Goal: Contribute content

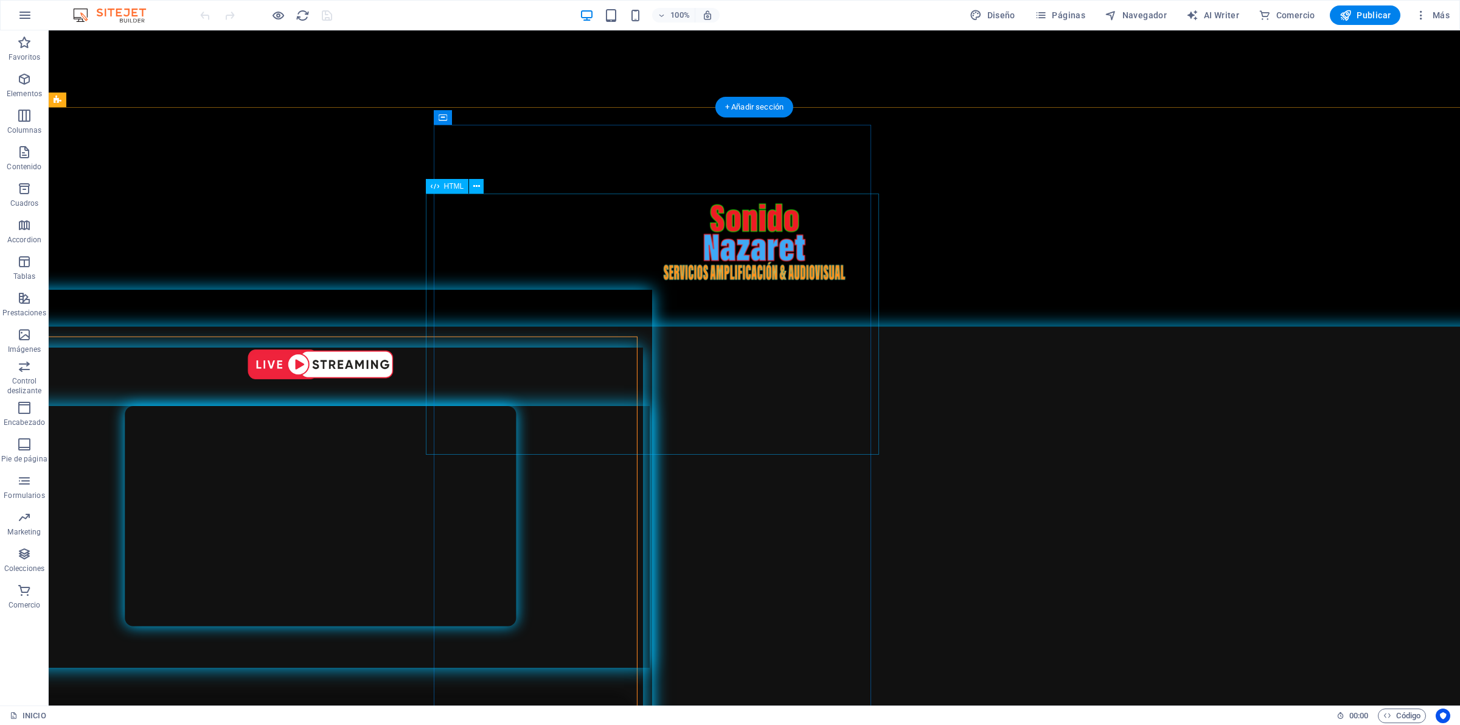
scroll to position [380, 0]
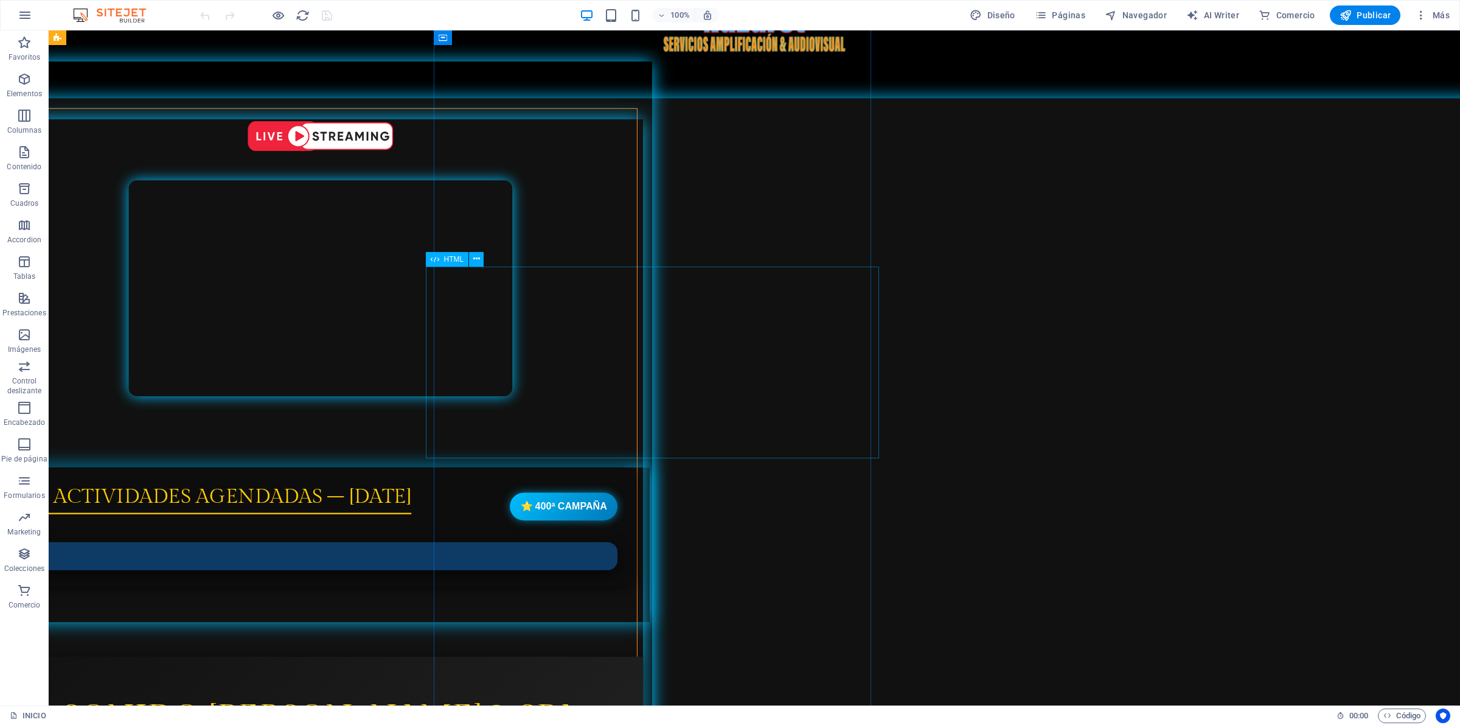
click at [650, 467] on div "Actividades Agendadas 📅 ACTIVIDADES AGENDADAS – OCTUBRE 2025 ⭐ 400ª CAMPAÑA" at bounding box center [320, 544] width 658 height 155
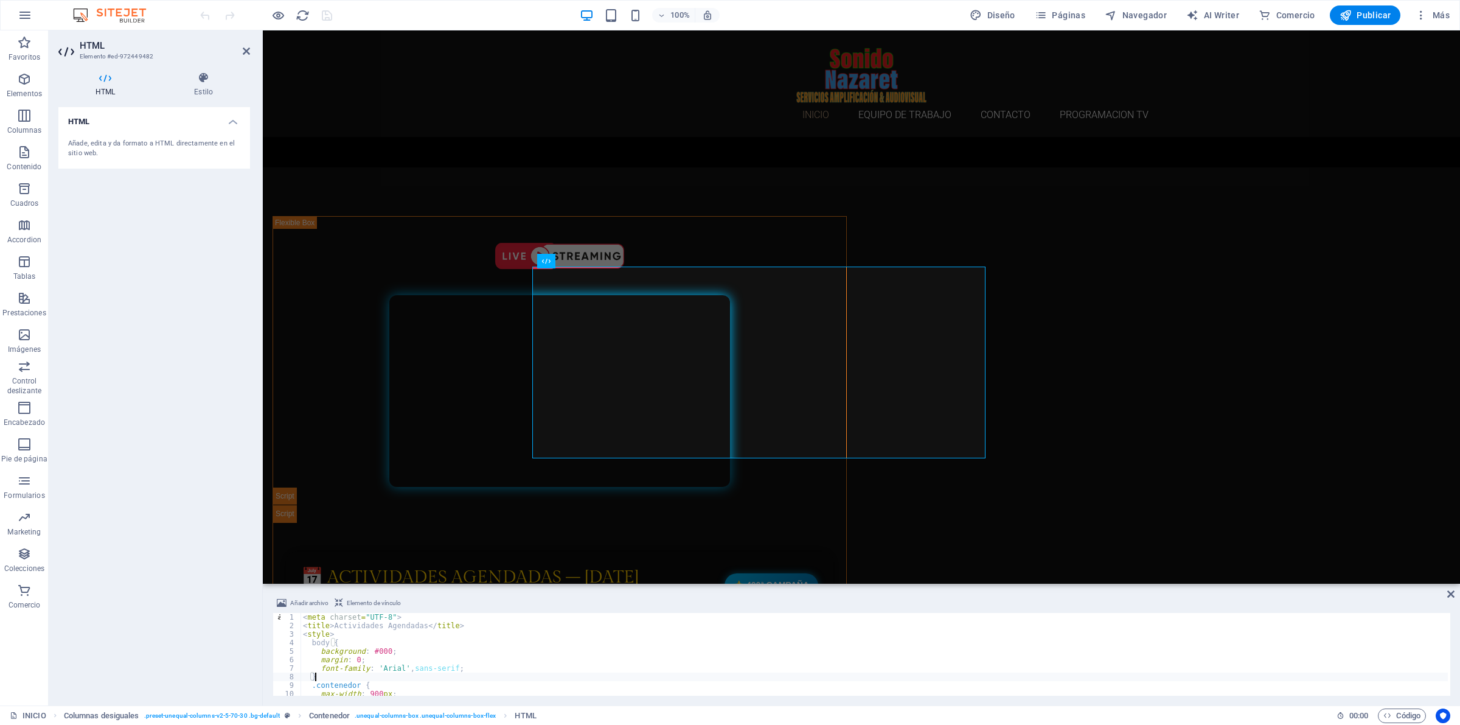
type textarea "</script>"
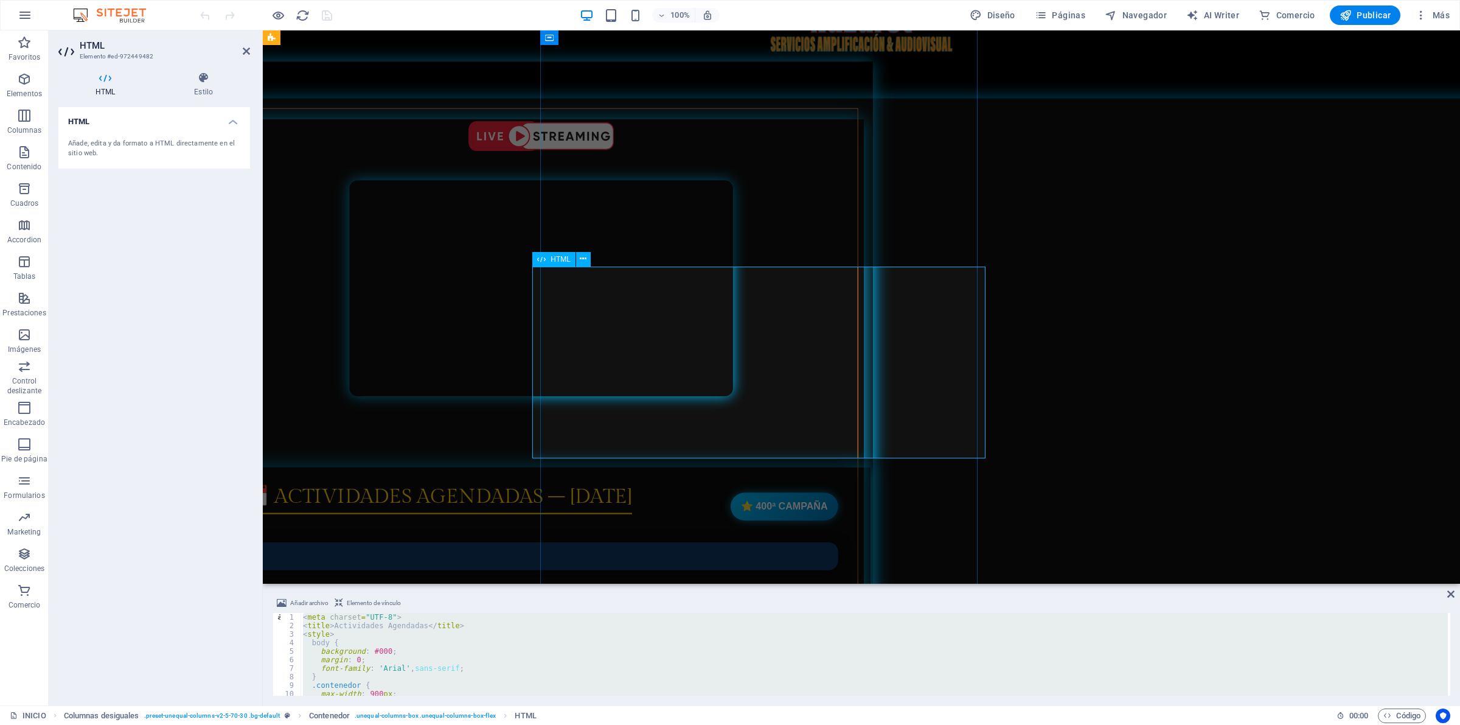
click at [743, 467] on div "Actividades Agendadas 📅 ACTIVIDADES AGENDADAS – OCTUBRE 2025 ⭐ 400ª CAMPAÑA" at bounding box center [541, 544] width 658 height 155
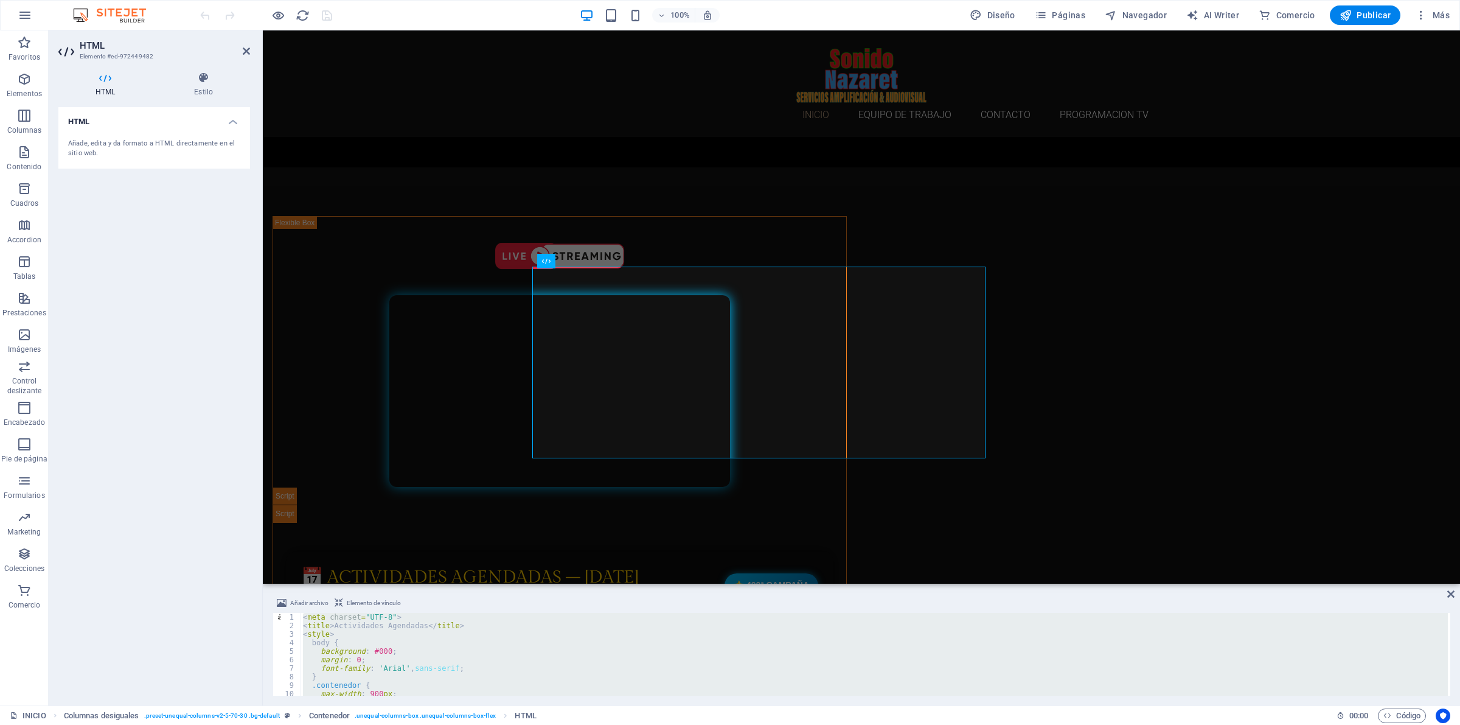
paste textarea
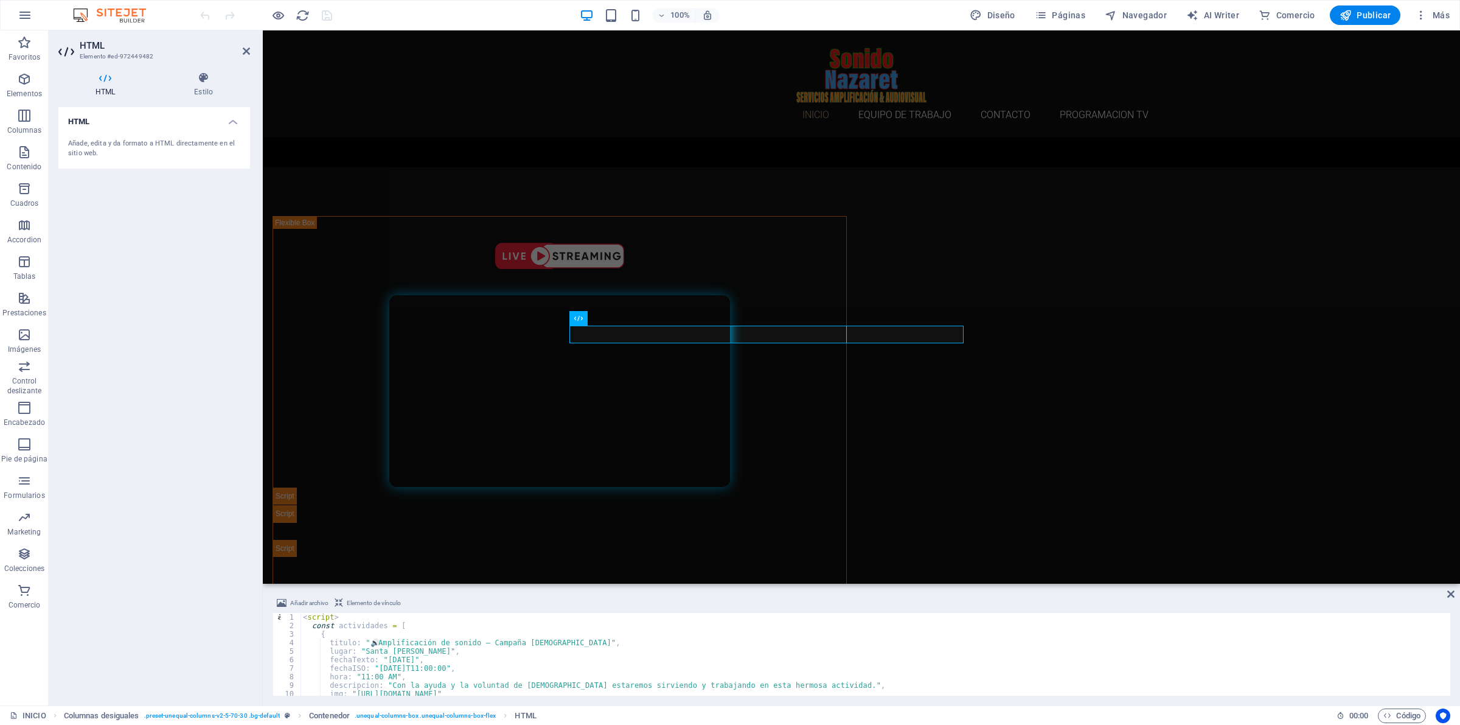
scroll to position [0, 0]
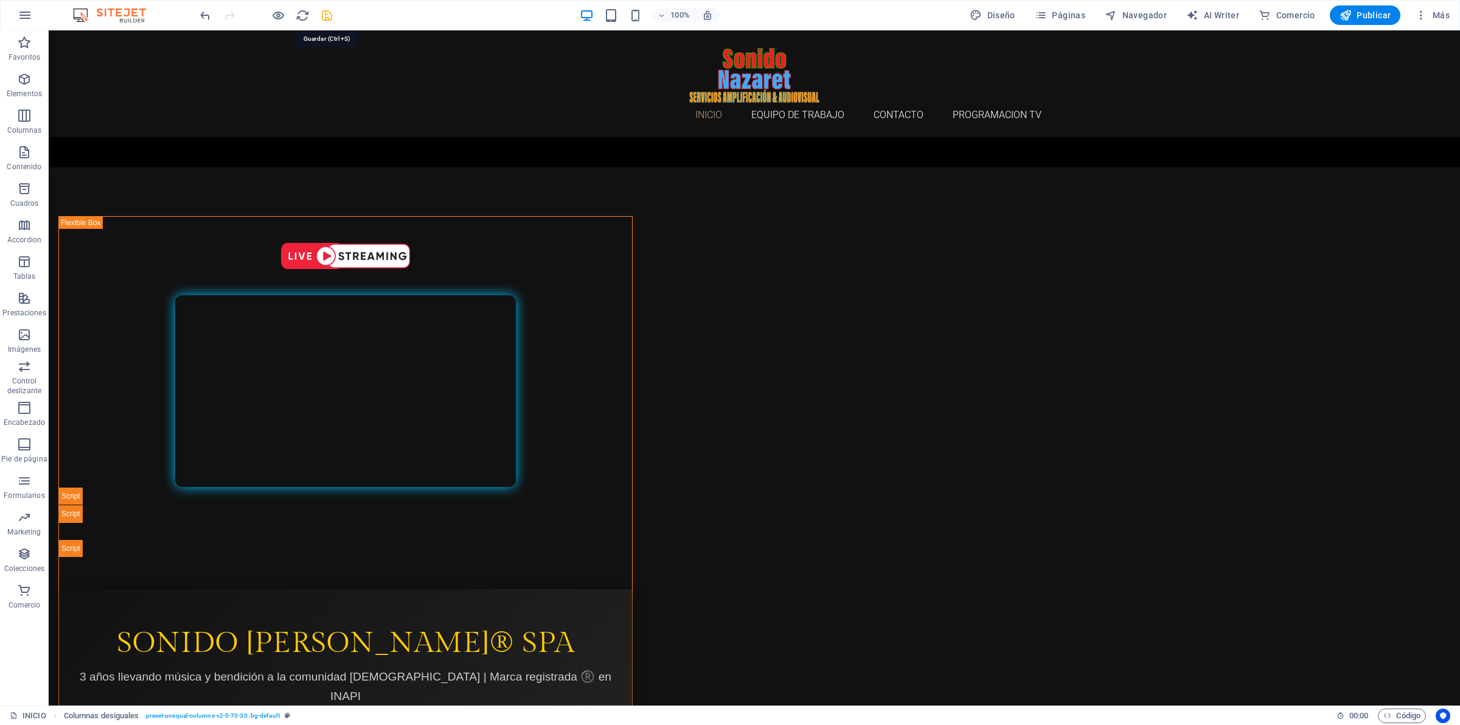
click at [329, 17] on icon "save" at bounding box center [327, 16] width 14 height 14
click at [1373, 16] on span "Publicar" at bounding box center [1366, 15] width 52 height 12
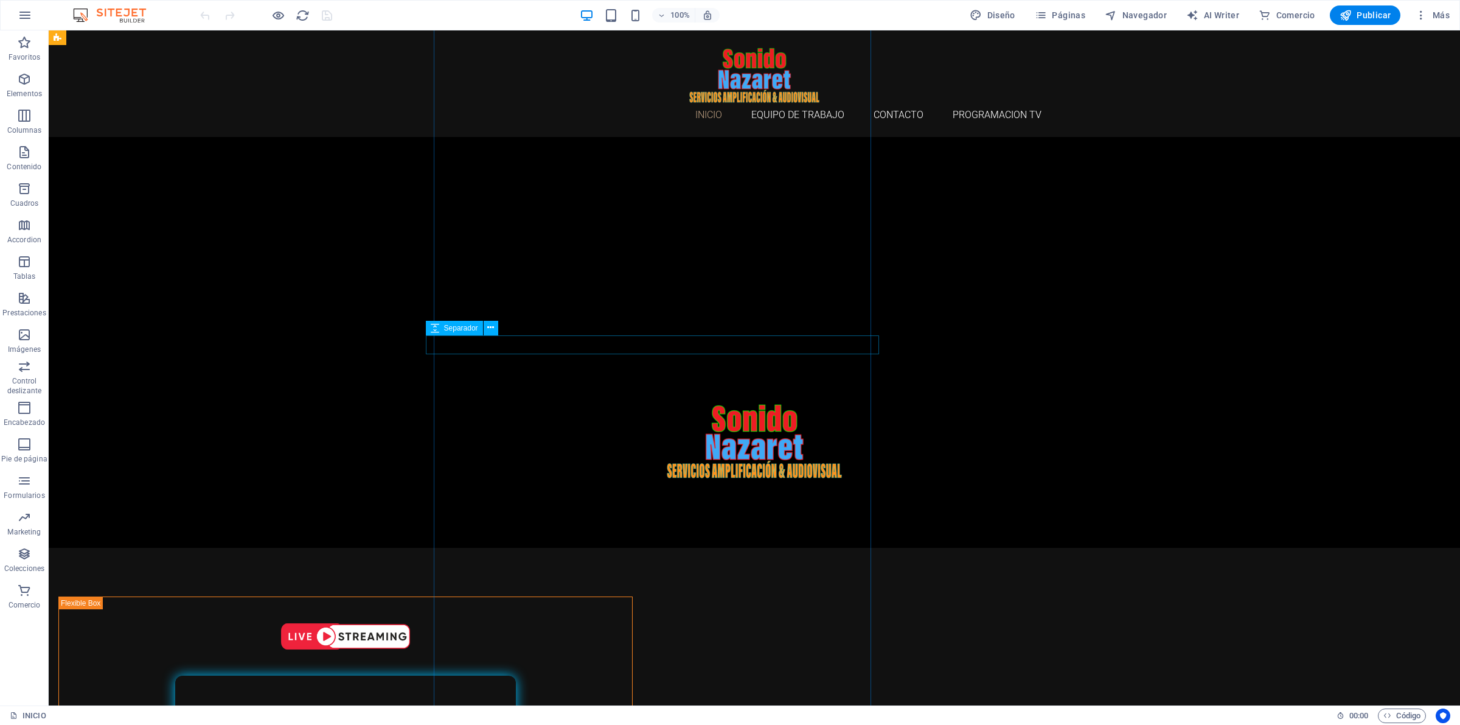
scroll to position [304, 0]
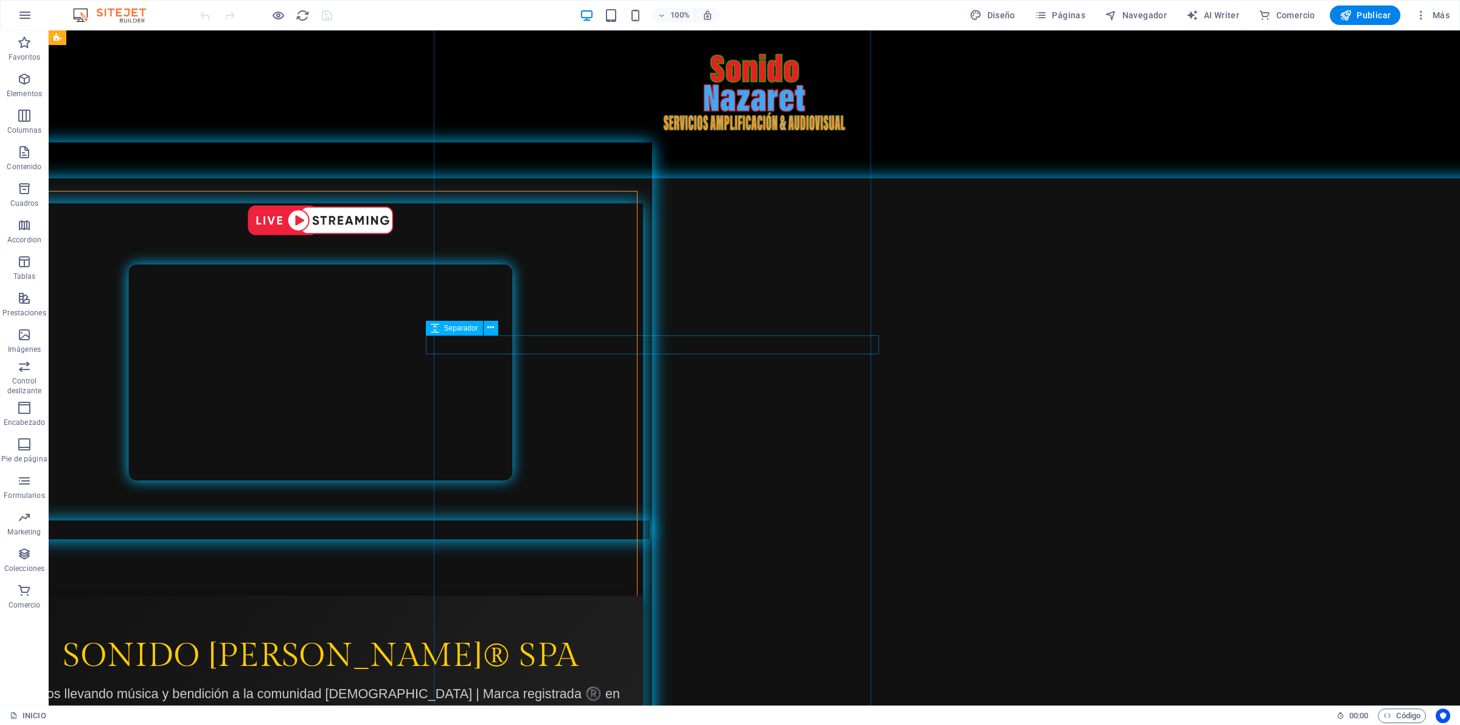
click at [501, 520] on div at bounding box center [320, 529] width 658 height 19
select select "px"
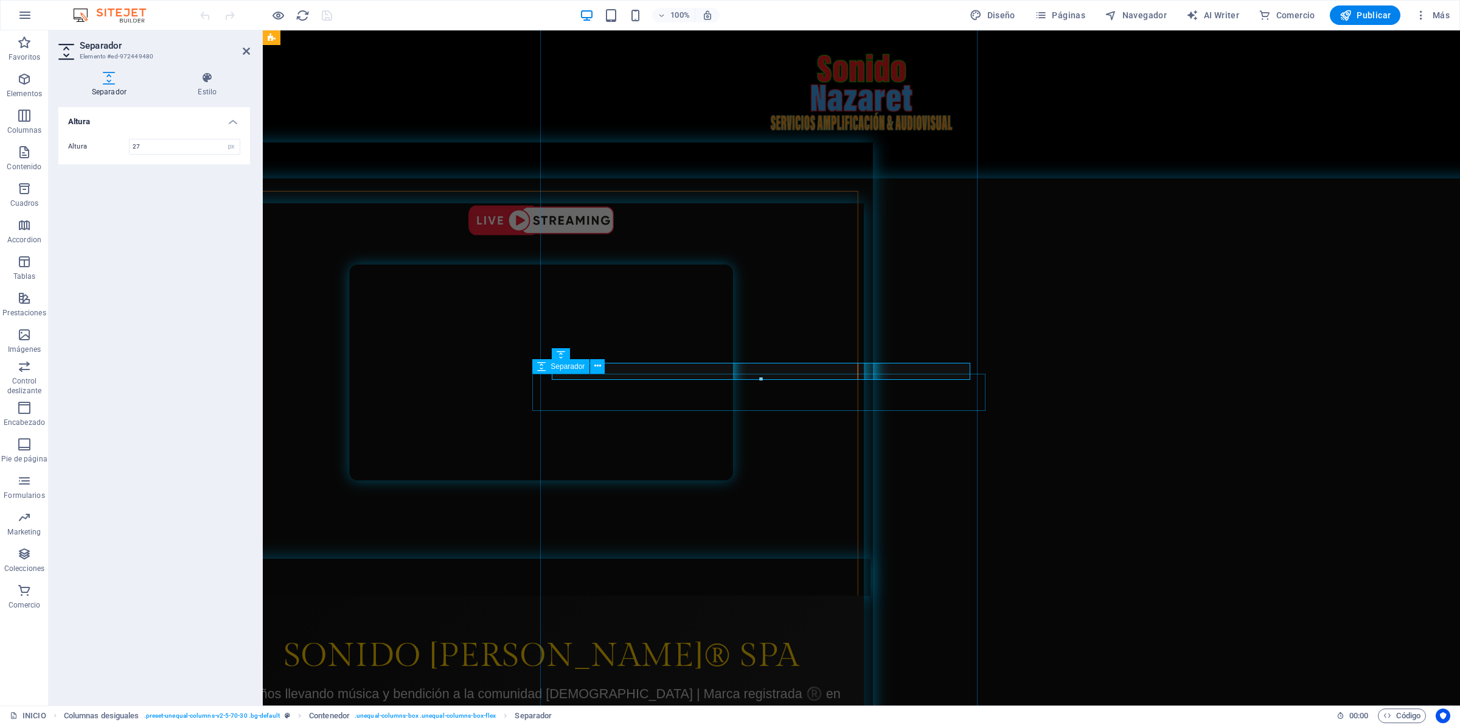
click at [665, 558] on div at bounding box center [541, 576] width 658 height 37
select select "px"
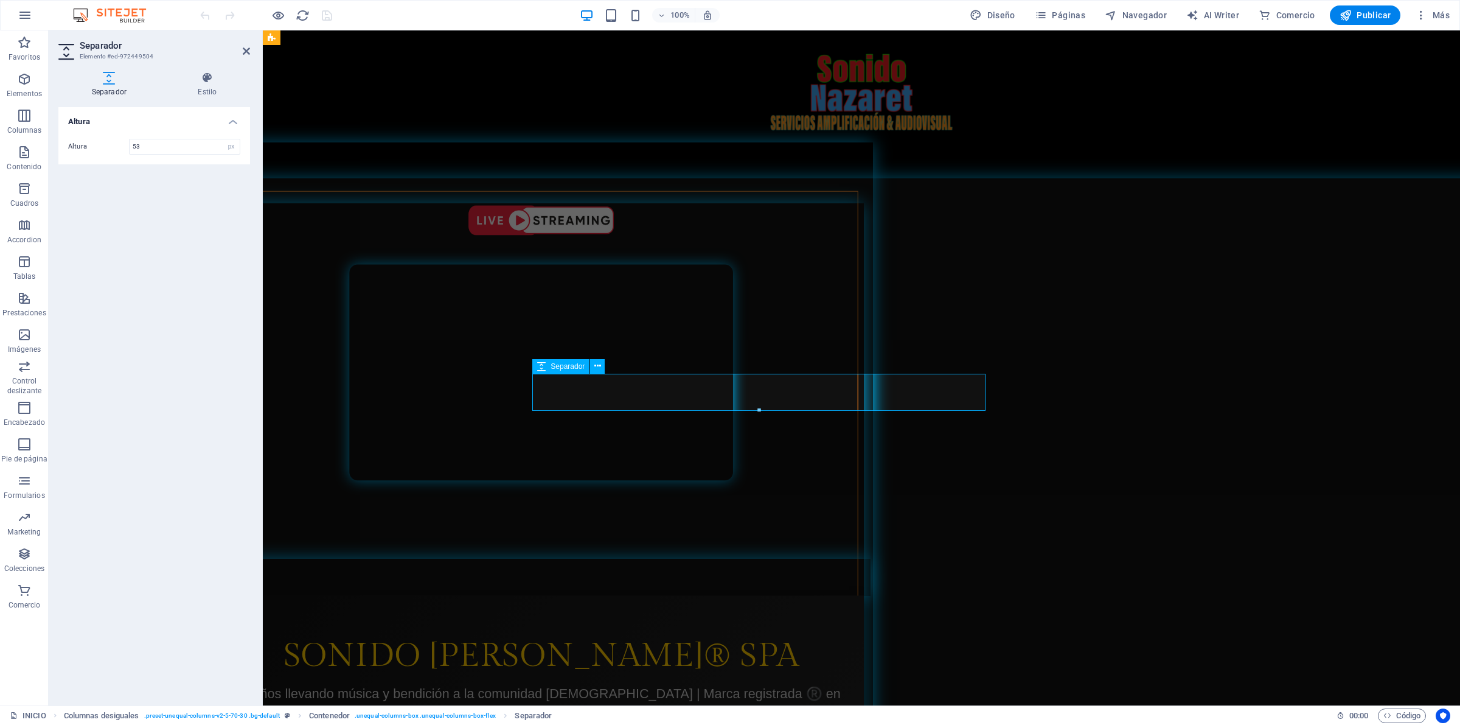
click at [670, 558] on div at bounding box center [541, 576] width 658 height 37
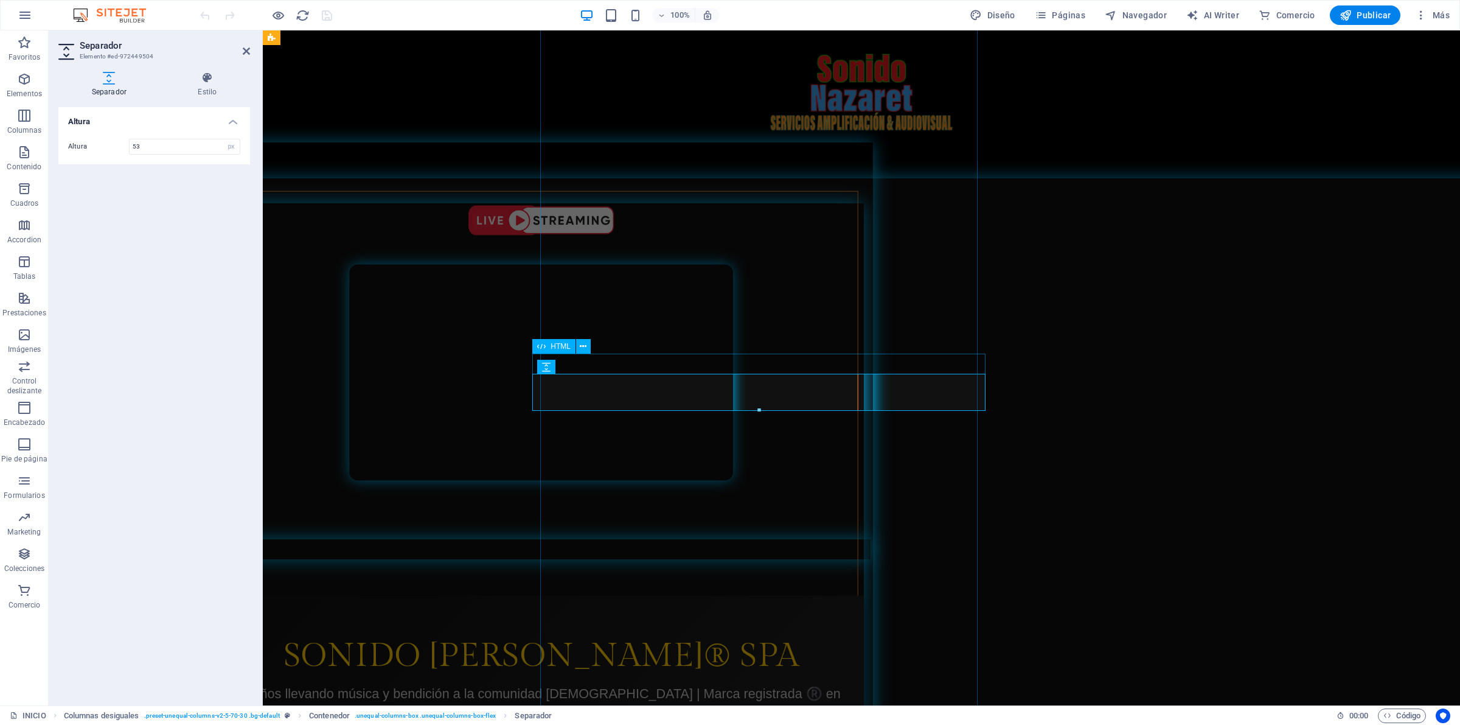
click at [664, 539] on div at bounding box center [541, 549] width 658 height 21
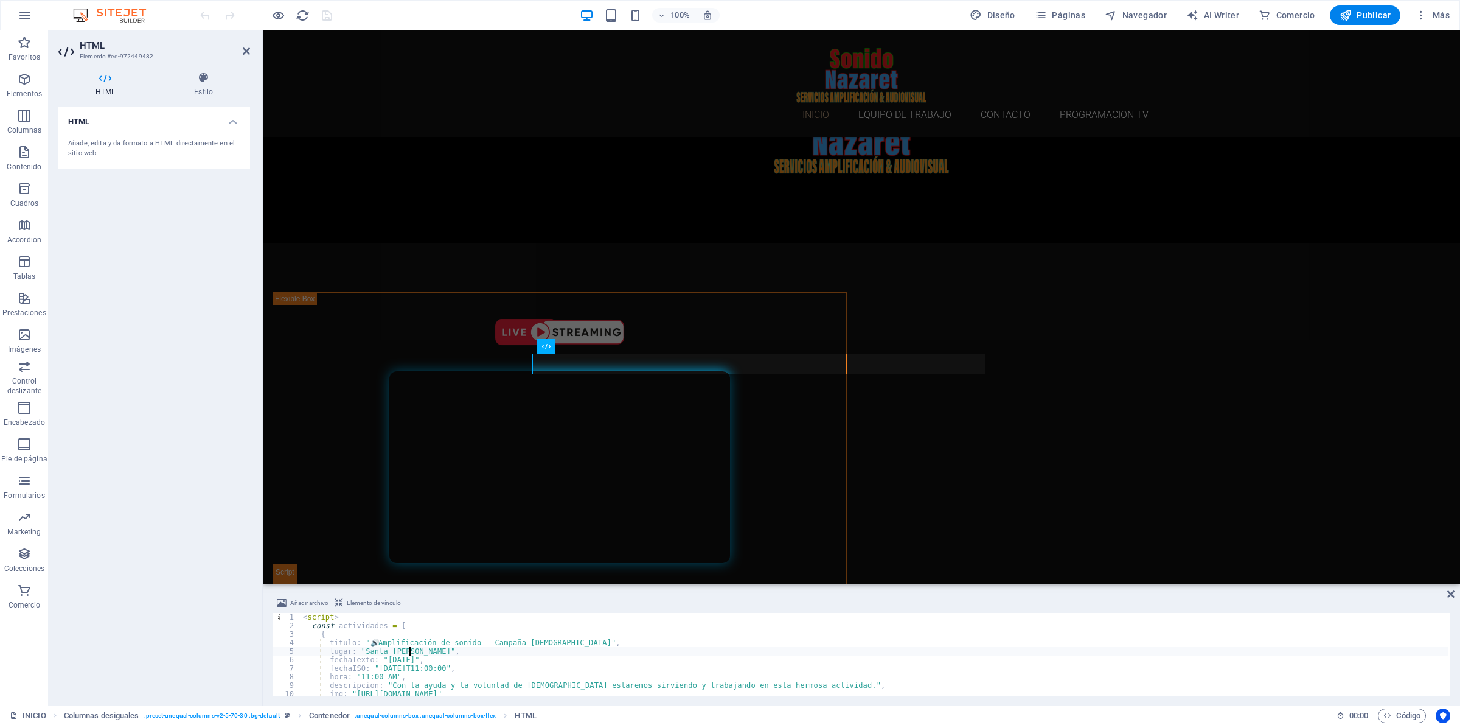
type textarea "</script>"
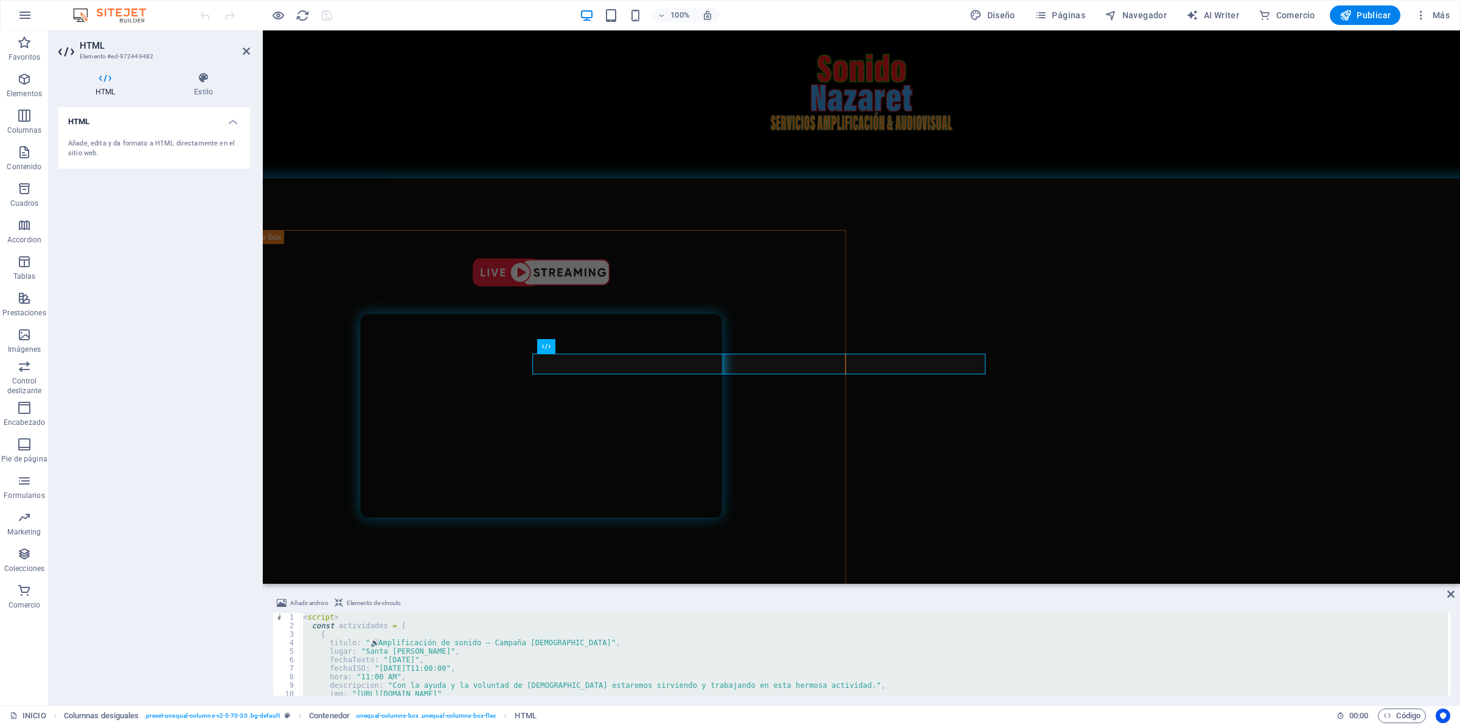
scroll to position [1935, 0]
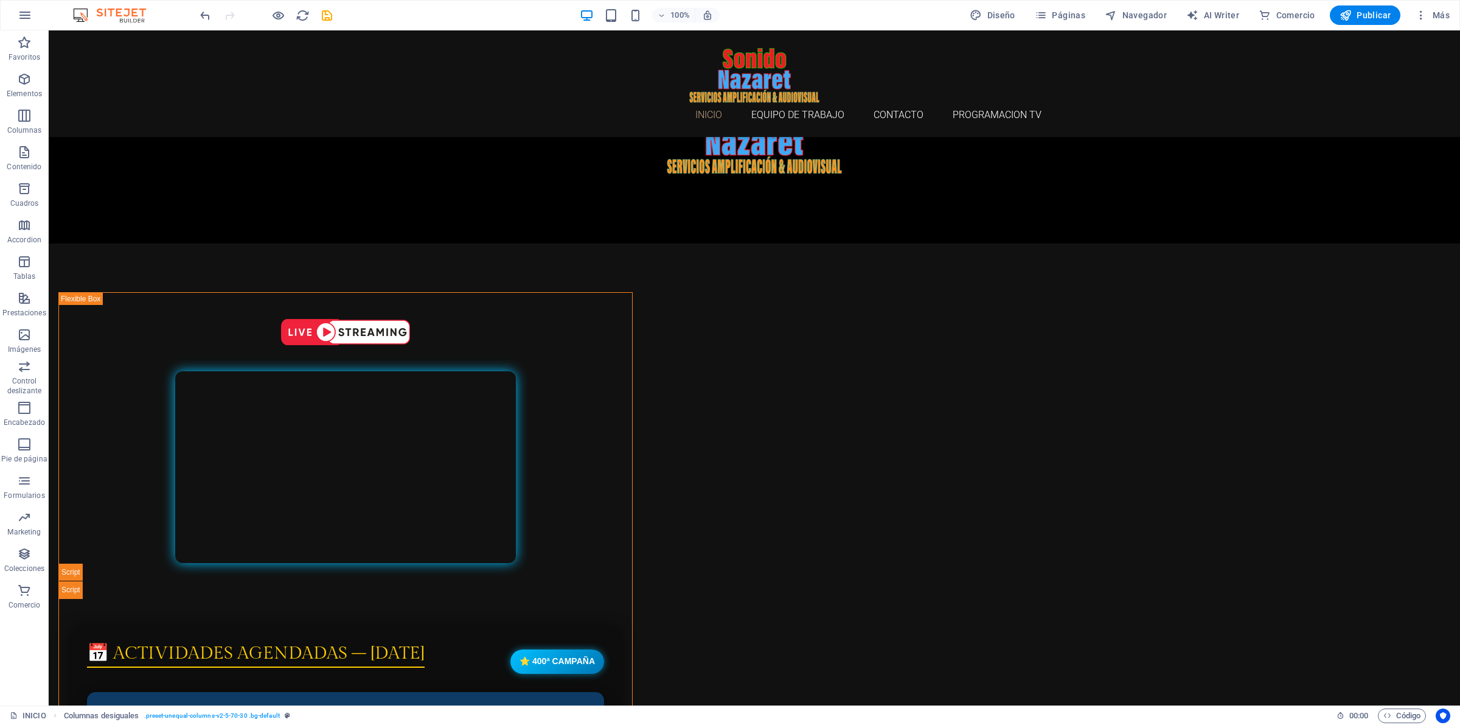
click at [327, 23] on div at bounding box center [266, 14] width 136 height 19
click at [325, 18] on icon "save" at bounding box center [327, 16] width 14 height 14
click at [1352, 15] on icon "button" at bounding box center [1346, 15] width 12 height 12
